Goal: Information Seeking & Learning: Learn about a topic

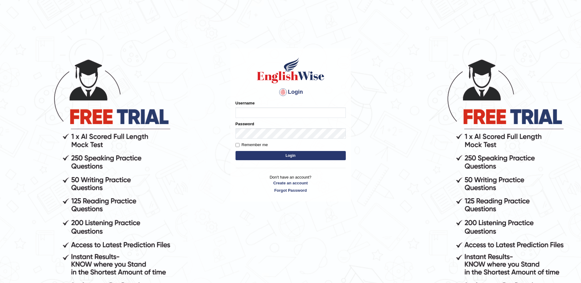
click at [397, 168] on body "Login Please fix the following errors: Username Password Remember me Login Don'…" at bounding box center [290, 170] width 581 height 283
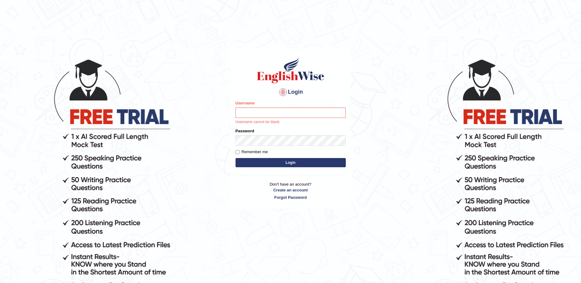
click at [397, 168] on body "Login Please fix the following errors: Username Username cannot be blank. Passw…" at bounding box center [290, 170] width 581 height 283
click at [258, 114] on input "Username" at bounding box center [290, 112] width 110 height 10
type input "nafisa"
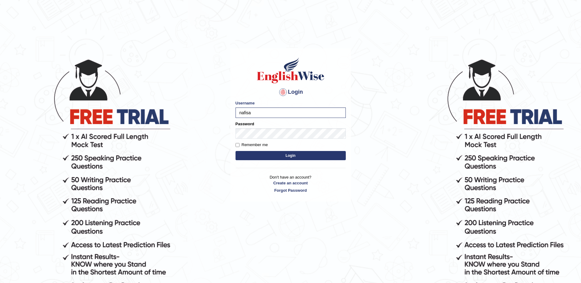
click at [298, 156] on button "Login" at bounding box center [290, 155] width 110 height 9
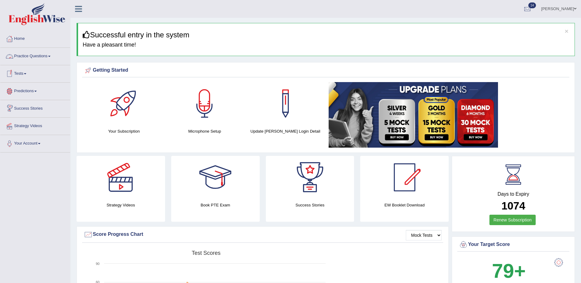
click at [24, 58] on link "Practice Questions" at bounding box center [35, 55] width 70 height 15
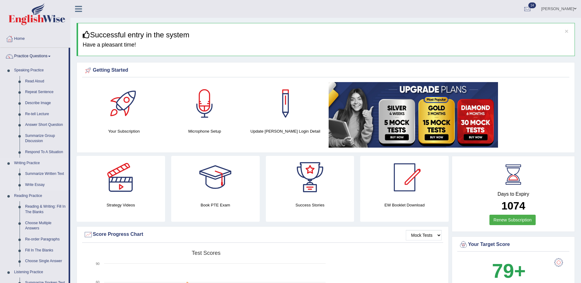
click at [33, 184] on link "Write Essay" at bounding box center [45, 184] width 46 height 11
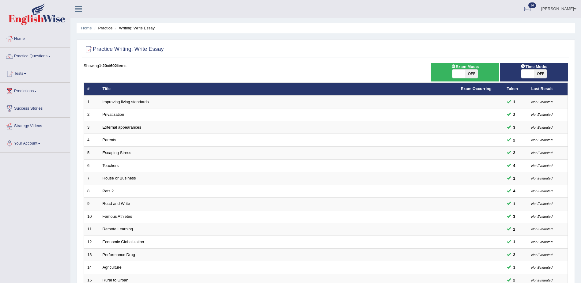
click at [539, 74] on span "OFF" at bounding box center [540, 73] width 13 height 9
checkbox input "true"
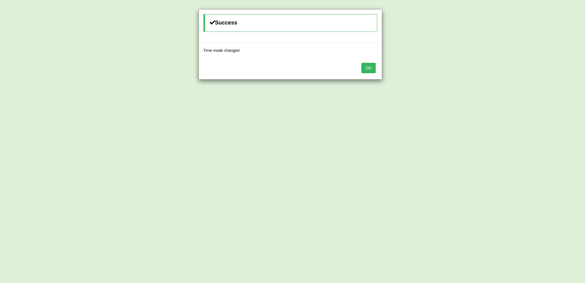
click at [371, 67] on button "OK" at bounding box center [369, 68] width 14 height 10
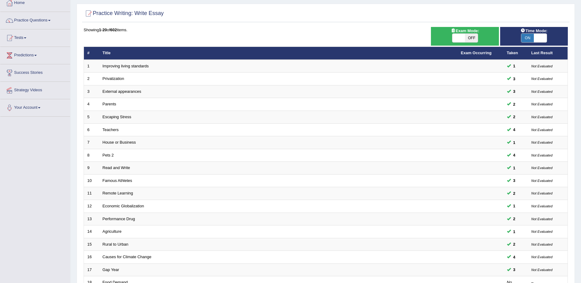
scroll to position [92, 0]
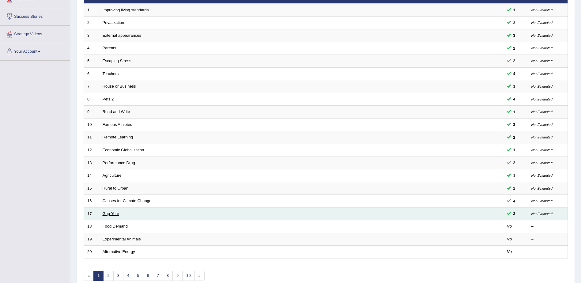
click at [113, 213] on link "Gap Year" at bounding box center [111, 213] width 17 height 5
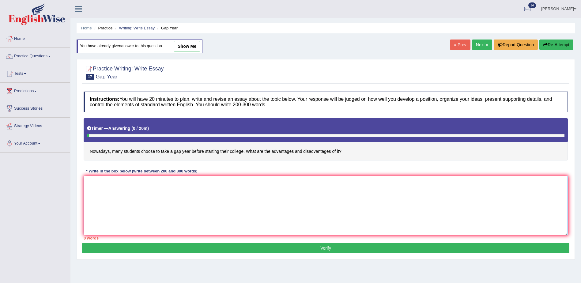
click at [96, 181] on textarea at bounding box center [326, 205] width 484 height 59
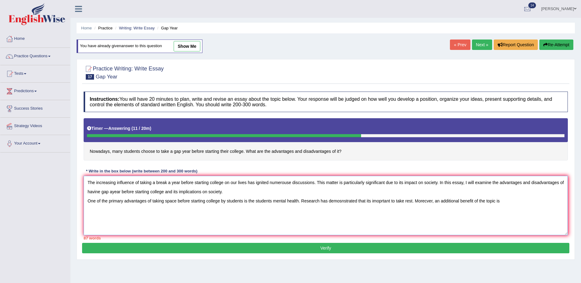
type textarea "The increasing influence of taking a break a year before starting college on ou…"
click at [571, 7] on link "[PERSON_NAME]" at bounding box center [558, 8] width 44 height 16
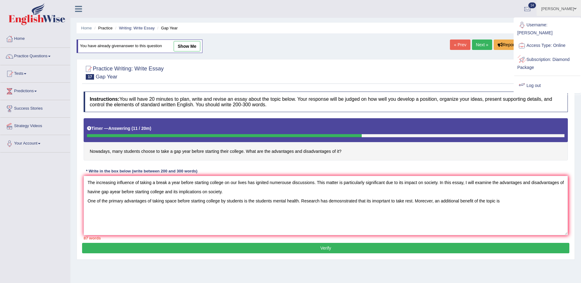
click at [533, 79] on link "Log out" at bounding box center [547, 86] width 66 height 14
